Goal: Task Accomplishment & Management: Manage account settings

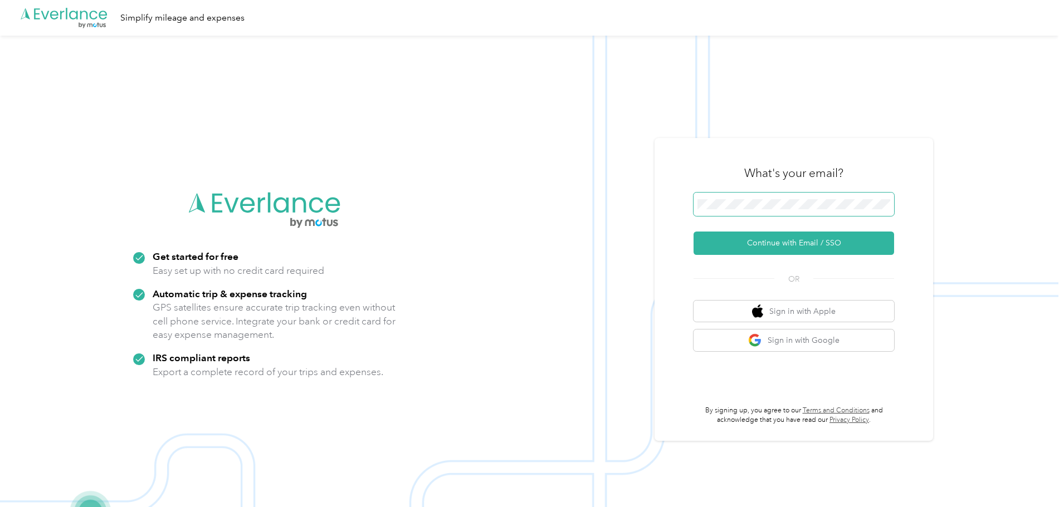
click at [770, 198] on span at bounding box center [793, 204] width 200 height 23
click at [770, 210] on span at bounding box center [793, 204] width 200 height 23
click at [772, 209] on span at bounding box center [793, 204] width 200 height 23
click at [764, 244] on button "Continue with Email / SSO" at bounding box center [793, 243] width 200 height 23
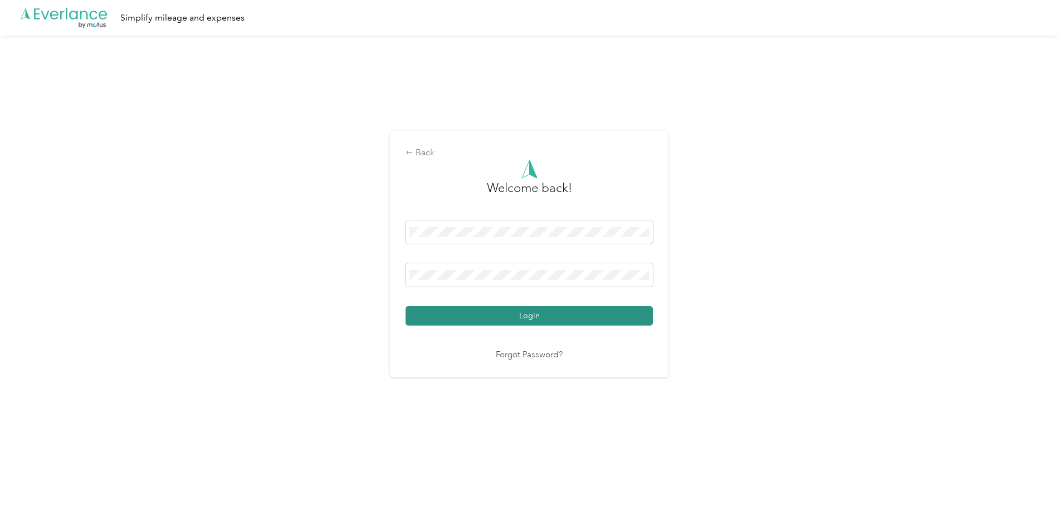
click at [515, 311] on button "Login" at bounding box center [528, 315] width 247 height 19
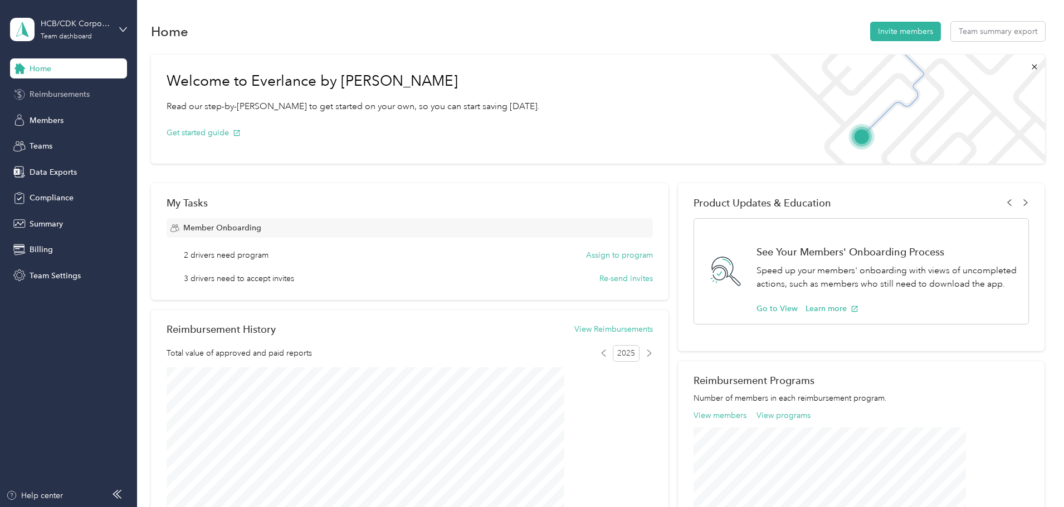
click at [66, 93] on span "Reimbursements" at bounding box center [60, 95] width 60 height 12
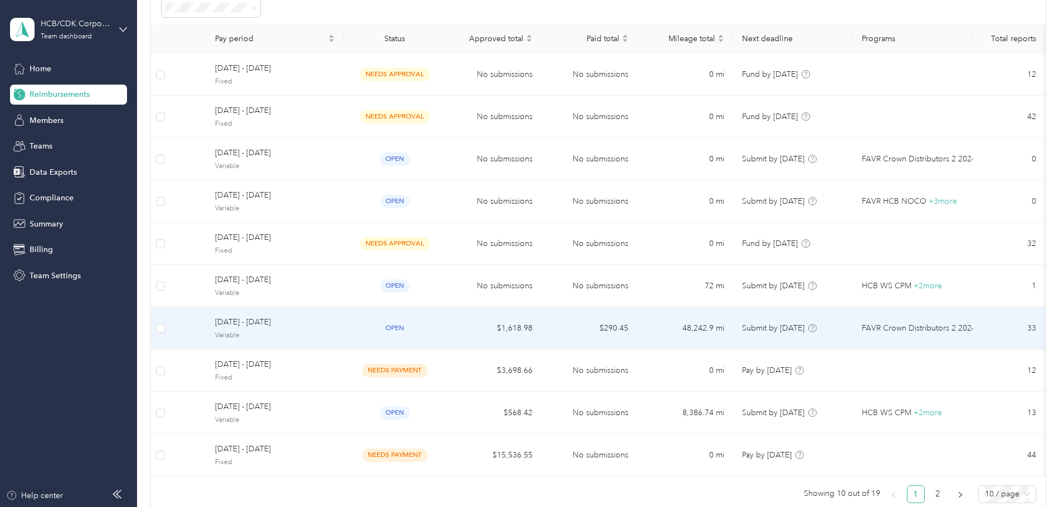
scroll to position [167, 0]
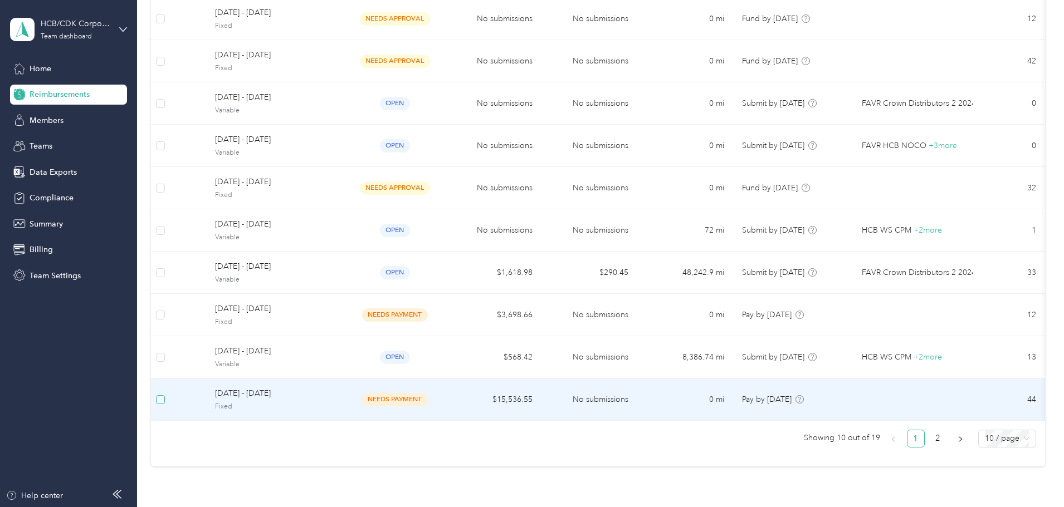
click at [165, 404] on label at bounding box center [160, 400] width 9 height 12
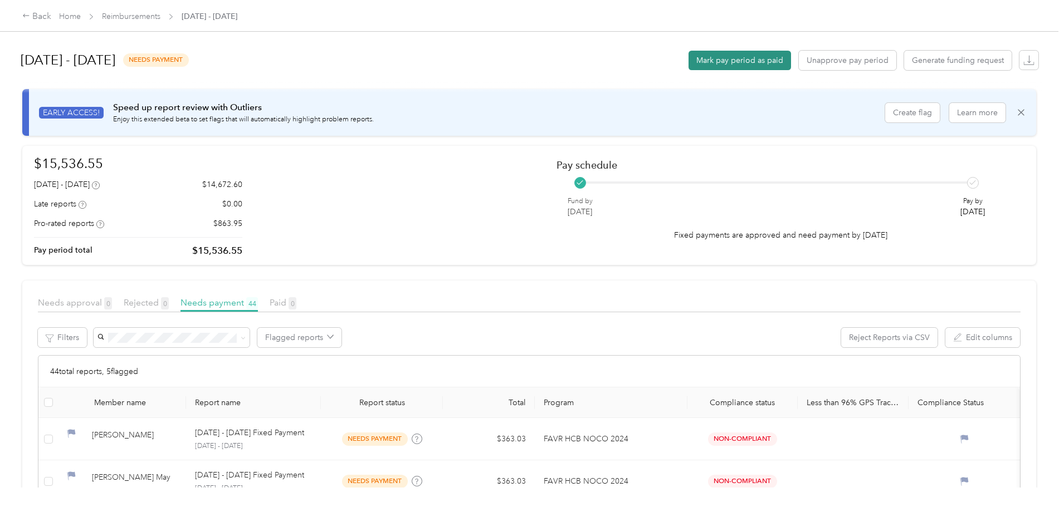
click at [688, 64] on button "Mark pay period as paid" at bounding box center [739, 60] width 102 height 19
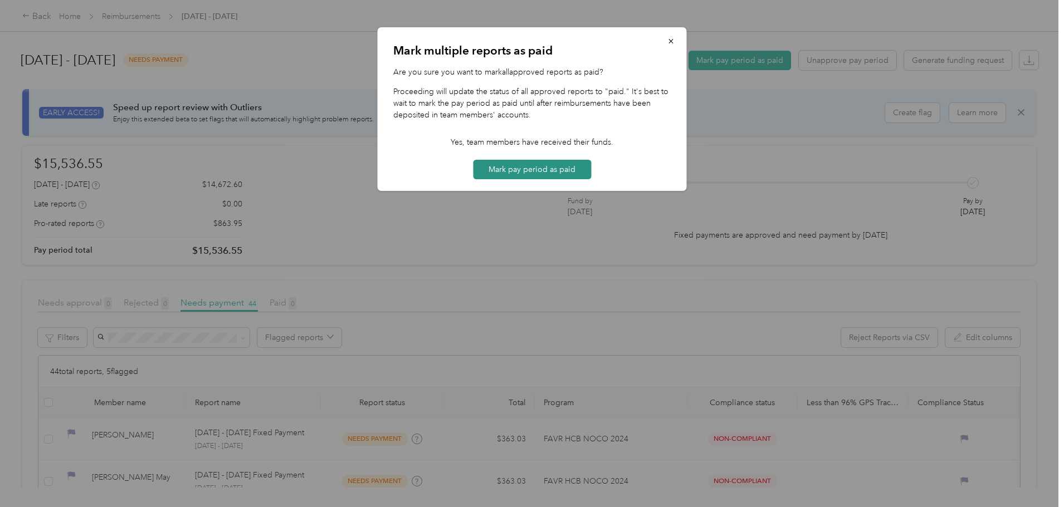
click at [511, 178] on button "Mark pay period as paid" at bounding box center [532, 169] width 118 height 19
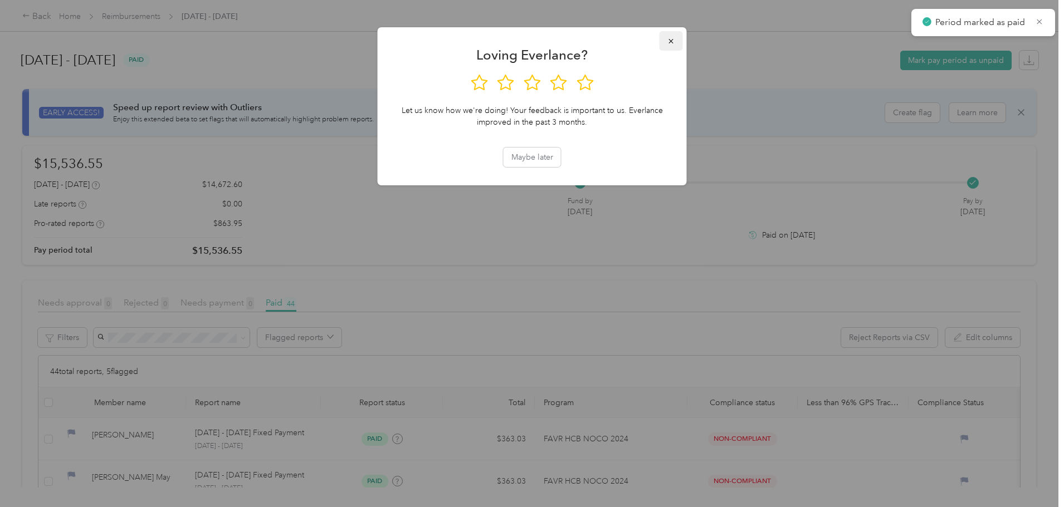
click at [668, 40] on icon "button" at bounding box center [671, 41] width 8 height 8
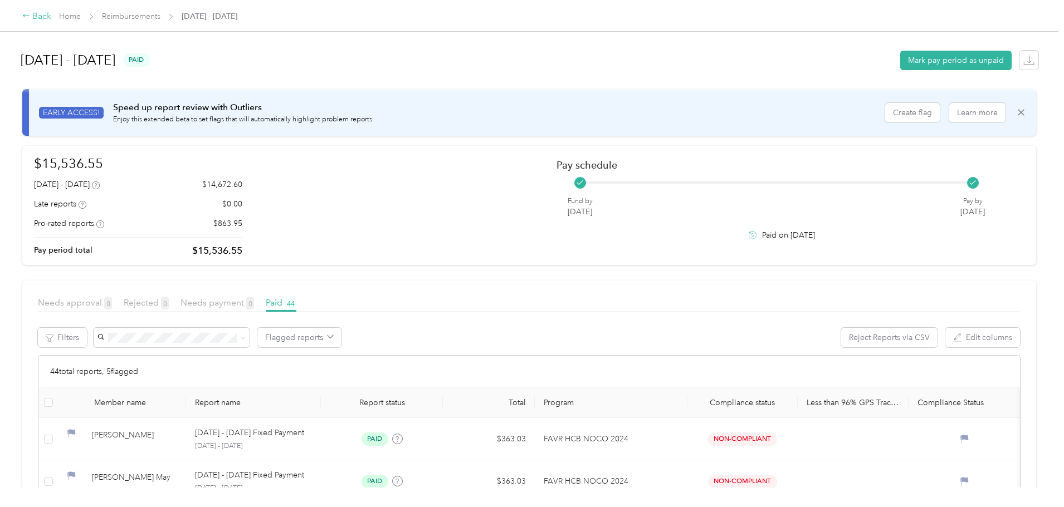
click at [51, 19] on div "Back" at bounding box center [36, 16] width 29 height 13
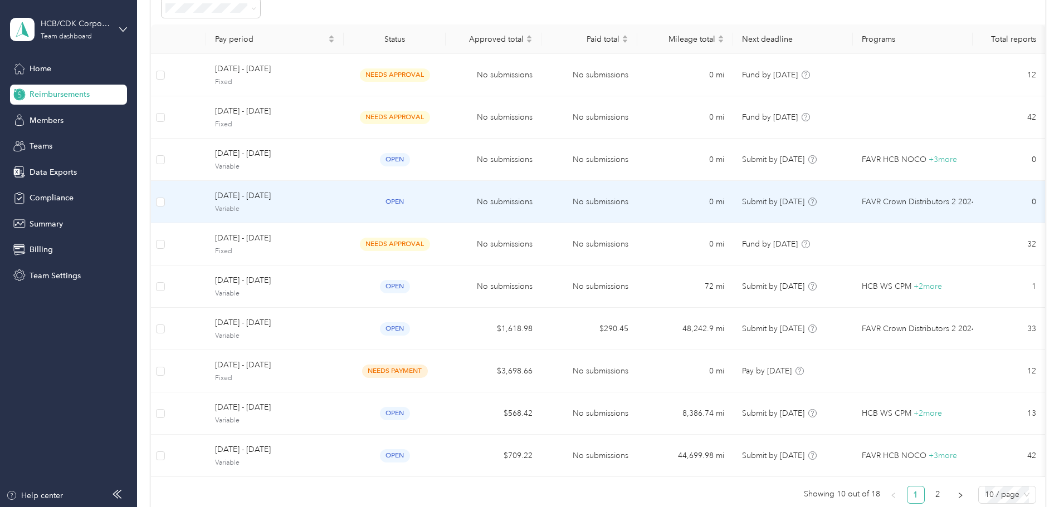
scroll to position [111, 0]
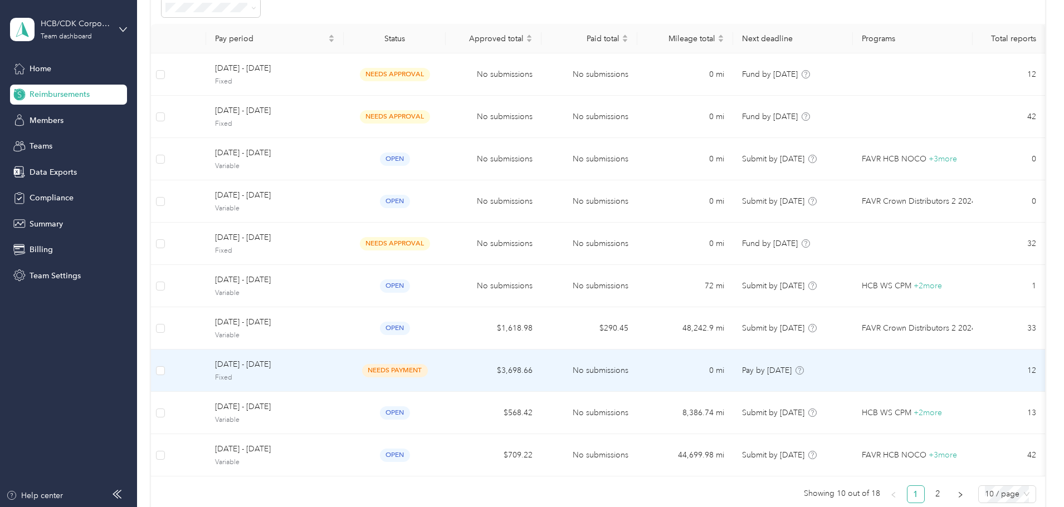
click at [170, 373] on td at bounding box center [160, 371] width 19 height 42
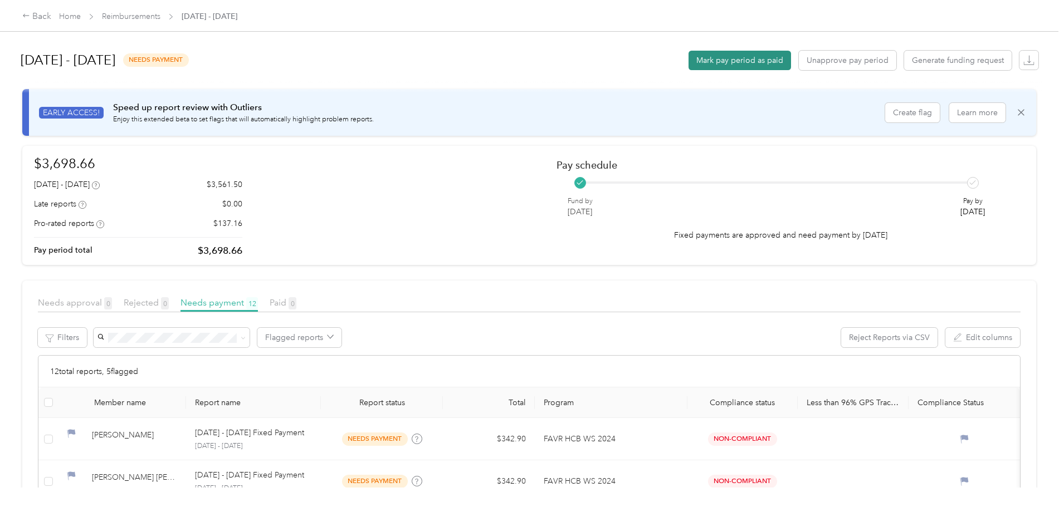
click at [688, 61] on button "Mark pay period as paid" at bounding box center [739, 60] width 102 height 19
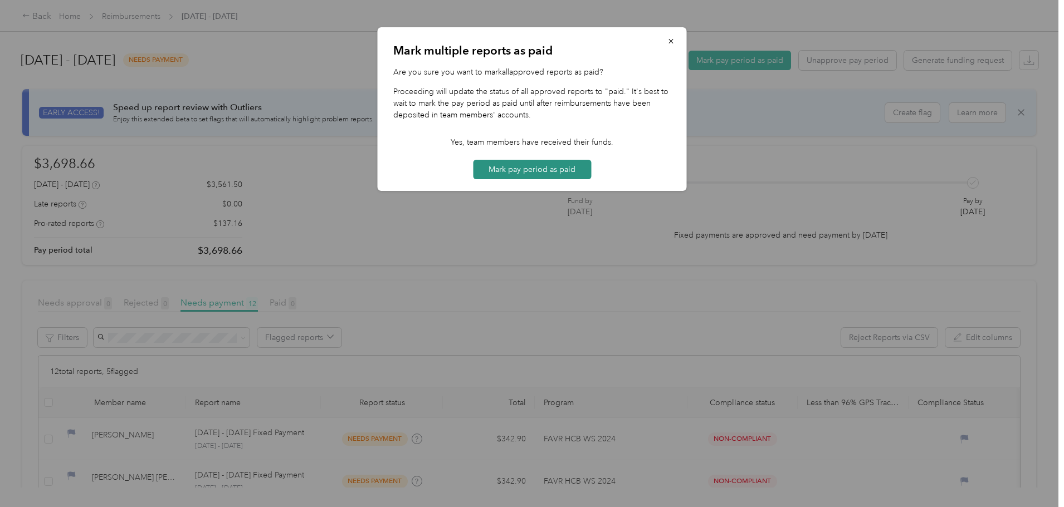
click at [532, 170] on button "Mark pay period as paid" at bounding box center [532, 169] width 118 height 19
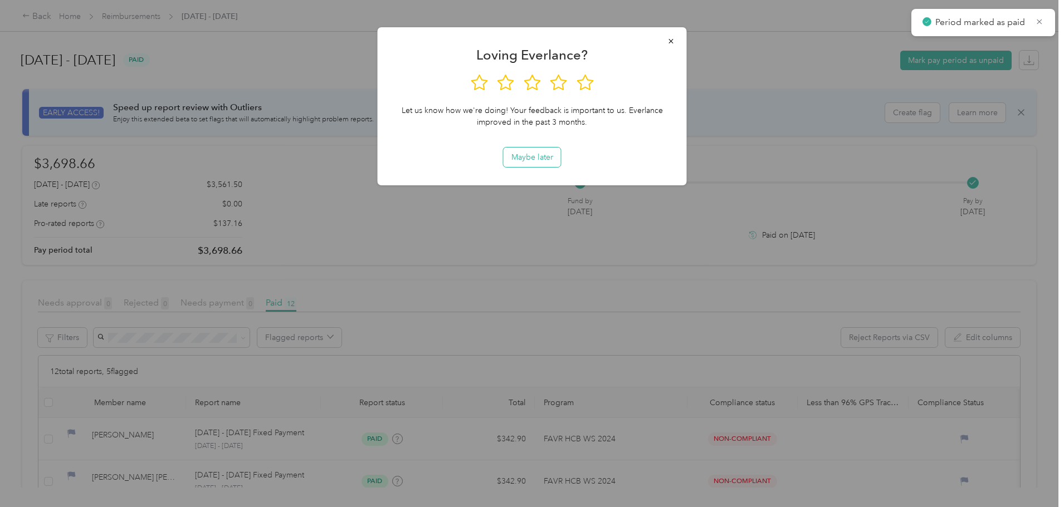
click at [540, 159] on button "Maybe later" at bounding box center [531, 157] width 57 height 19
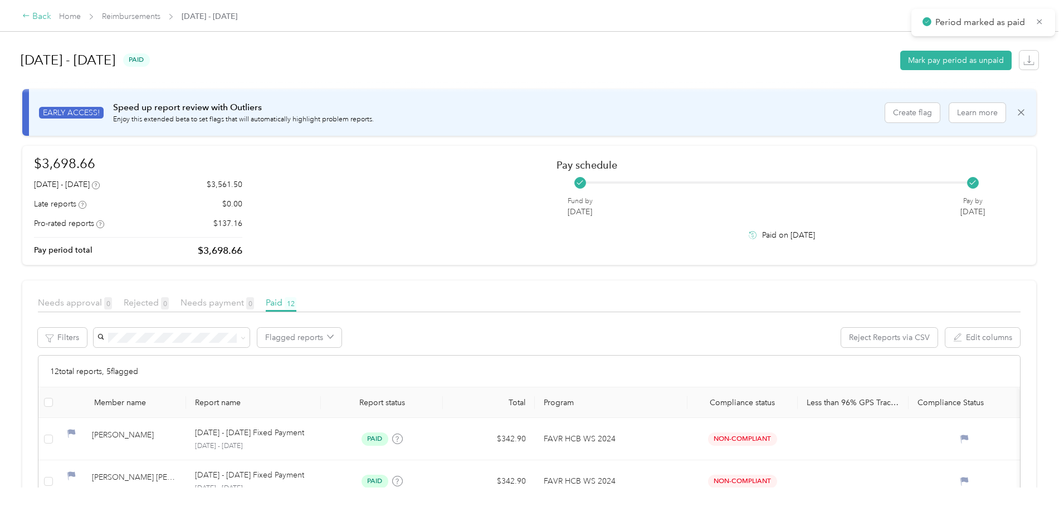
click at [30, 18] on icon at bounding box center [26, 16] width 8 height 8
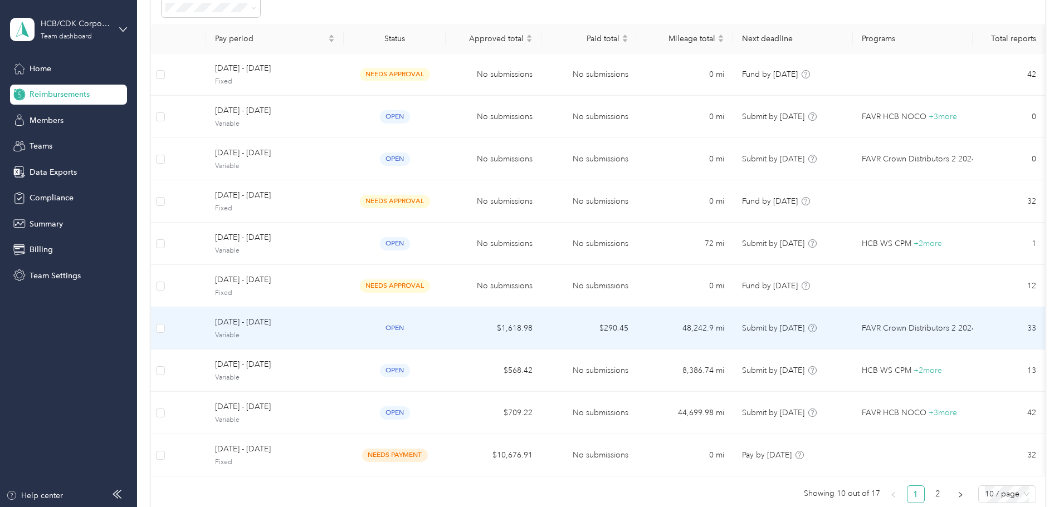
scroll to position [167, 0]
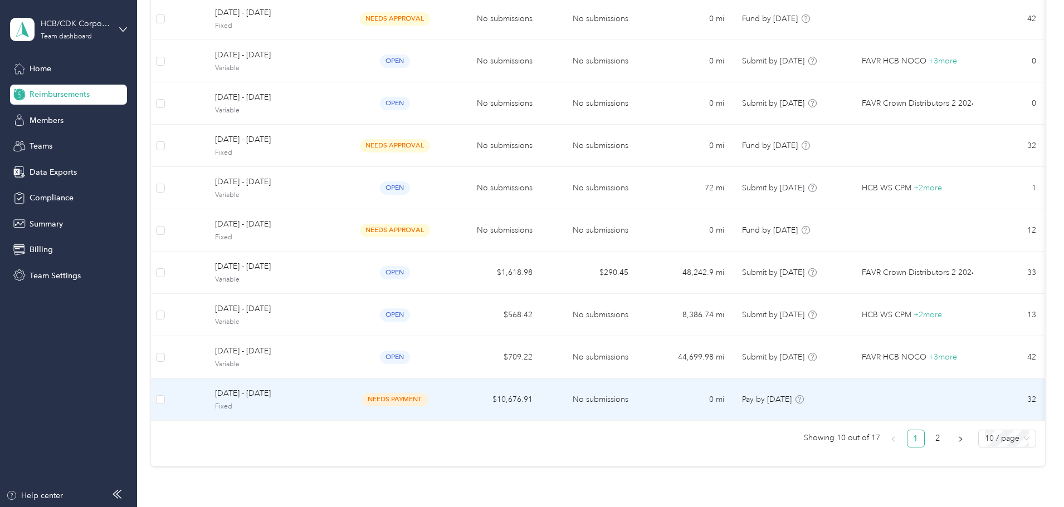
click at [298, 399] on span "[DATE] - [DATE]" at bounding box center [275, 394] width 120 height 12
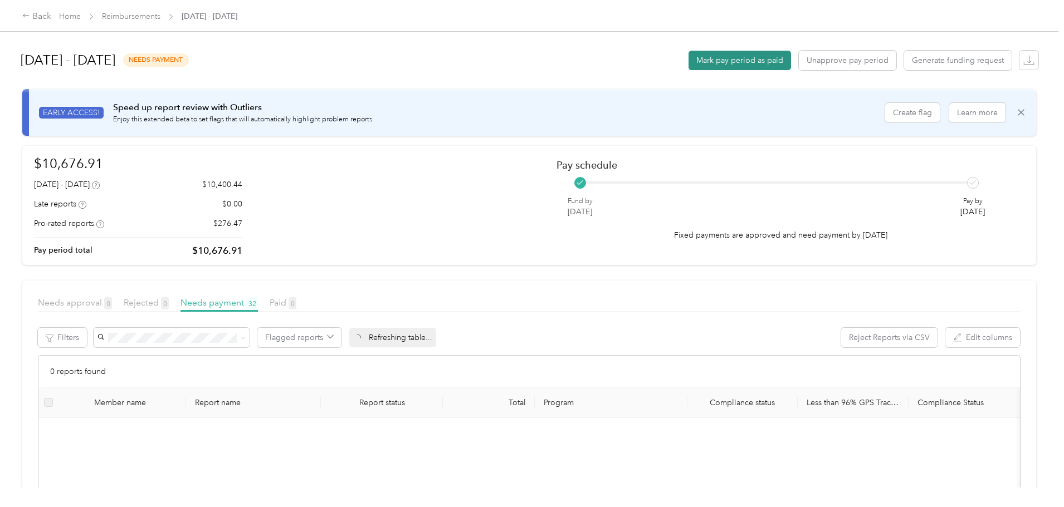
click at [688, 62] on button "Mark pay period as paid" at bounding box center [739, 60] width 102 height 19
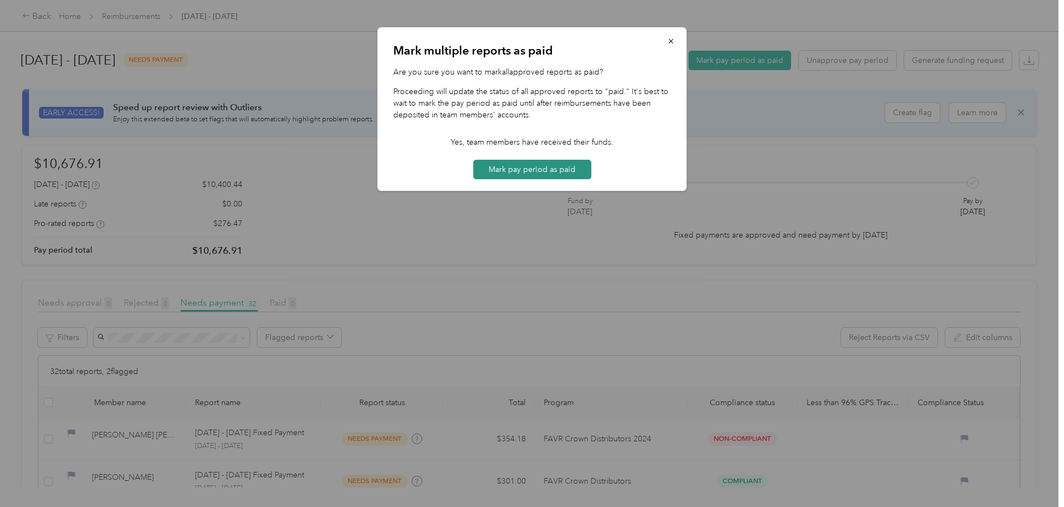
click at [493, 168] on button "Mark pay period as paid" at bounding box center [532, 169] width 118 height 19
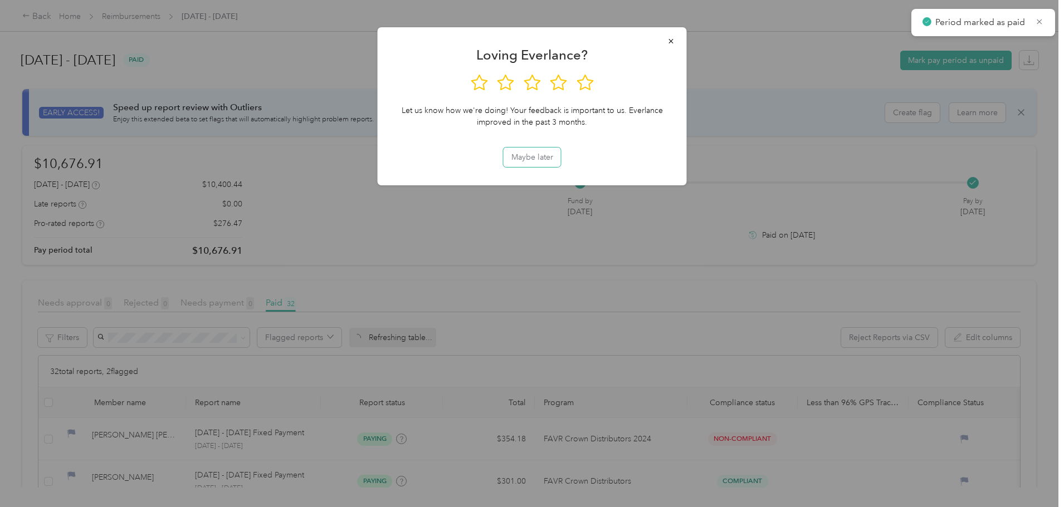
drag, startPoint x: 535, startPoint y: 155, endPoint x: 419, endPoint y: 156, distance: 116.4
click at [535, 155] on button "Maybe later" at bounding box center [531, 157] width 57 height 19
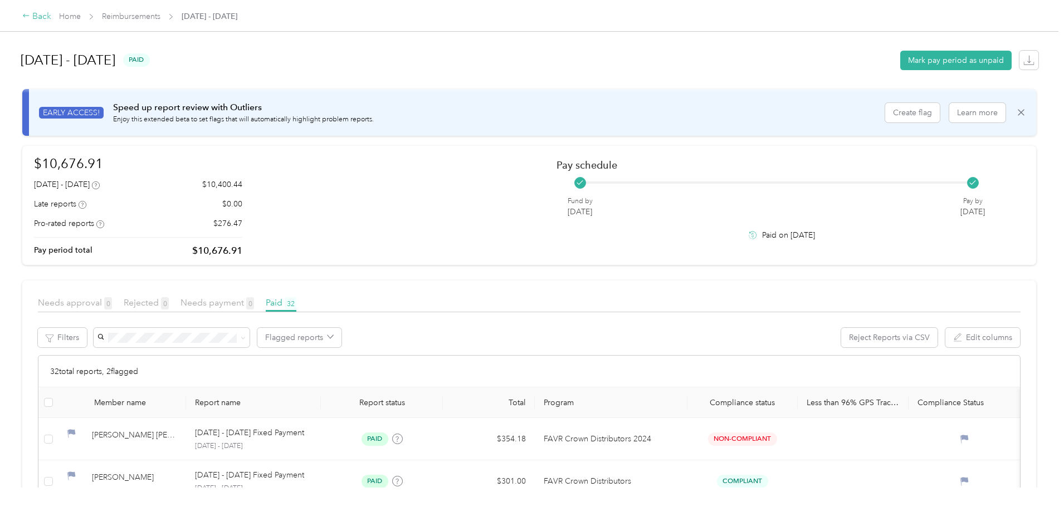
click at [51, 18] on div "Back" at bounding box center [36, 16] width 29 height 13
